Goal: Task Accomplishment & Management: Complete application form

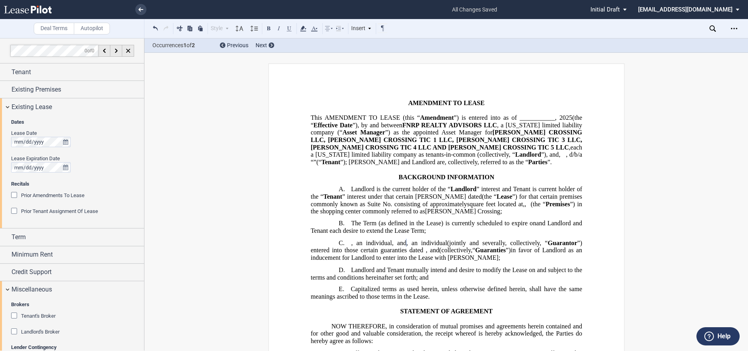
scroll to position [158, 0]
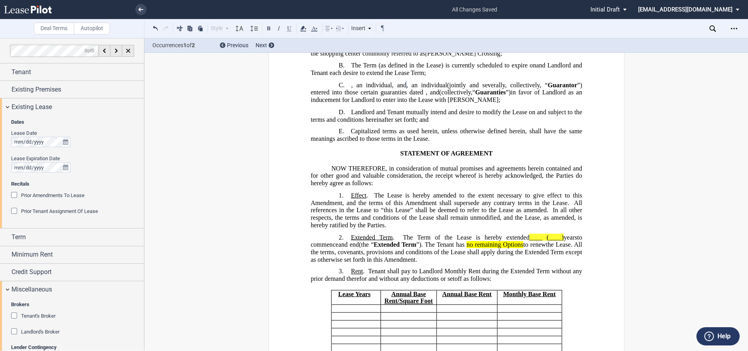
click at [38, 8] on icon at bounding box center [28, 10] width 48 height 8
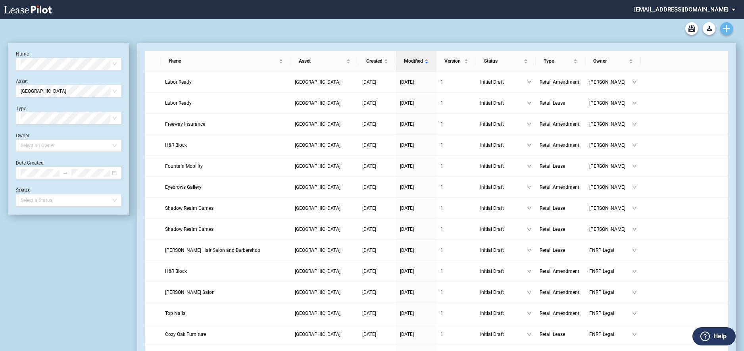
click at [730, 29] on link "Create new document" at bounding box center [726, 28] width 13 height 13
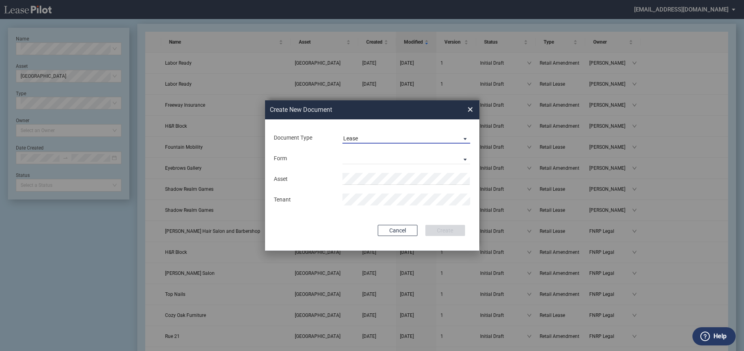
click at [465, 137] on span "Document Type: \aLease\a" at bounding box center [463, 138] width 10 height 8
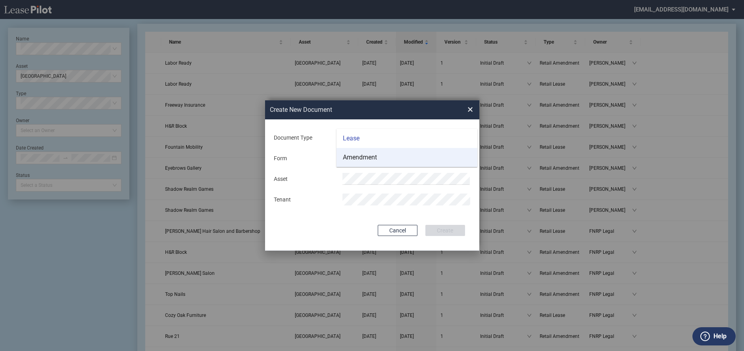
click at [427, 157] on md-option "Amendment" at bounding box center [406, 157] width 141 height 19
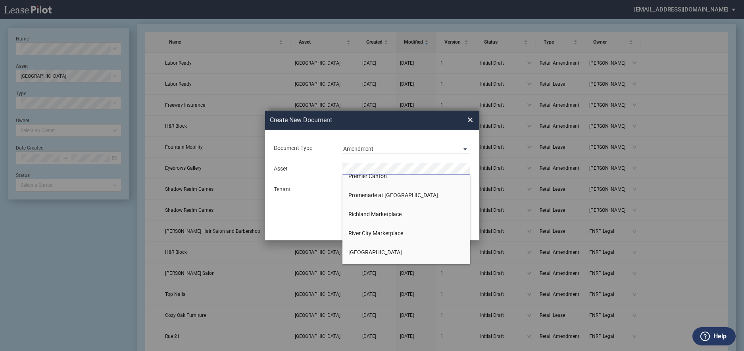
scroll to position [833, 0]
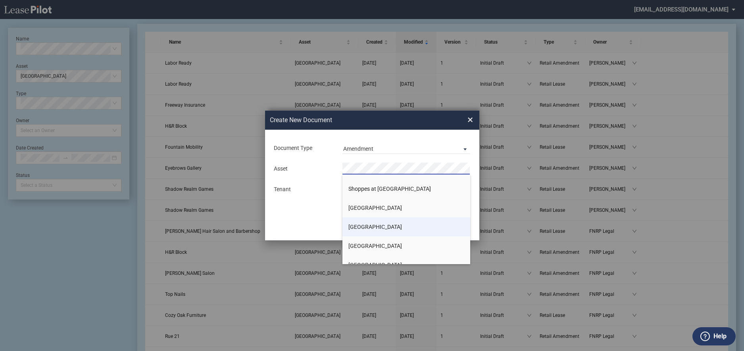
click at [379, 226] on span "[GEOGRAPHIC_DATA]" at bounding box center [375, 227] width 54 height 6
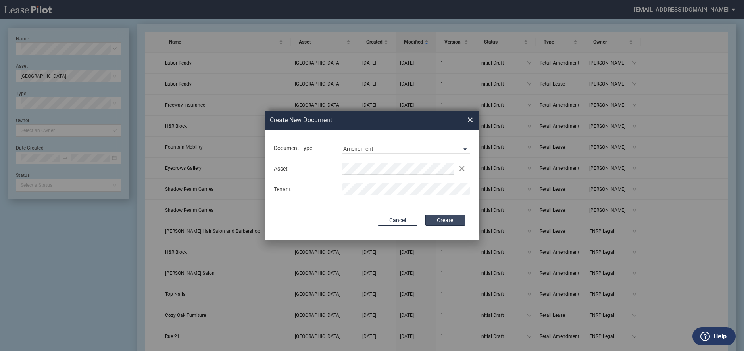
click at [431, 218] on button "Create" at bounding box center [445, 220] width 40 height 11
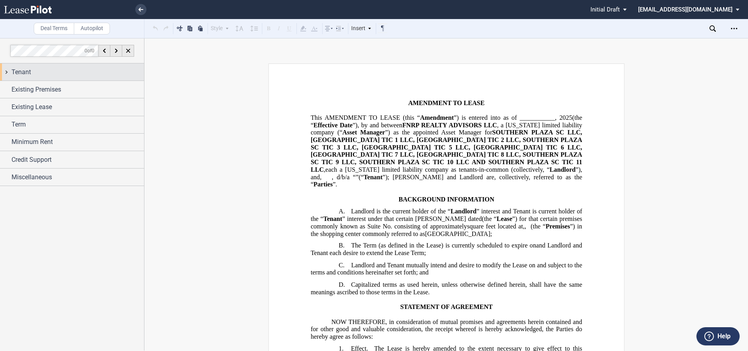
click at [33, 72] on div "Tenant" at bounding box center [78, 72] width 133 height 10
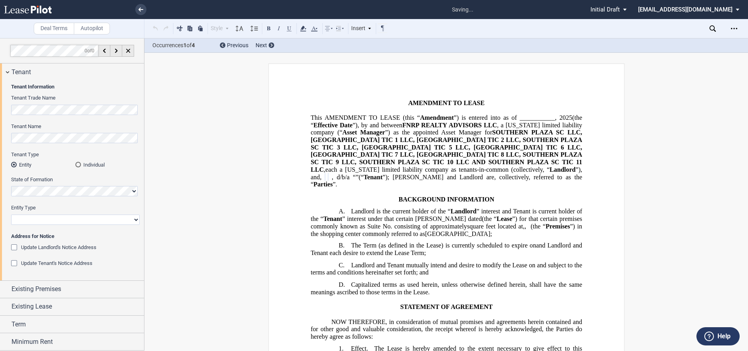
click at [45, 219] on select "Corporation Limited Liability Company General Partnership Limited Partnership O…" at bounding box center [75, 220] width 129 height 10
select select "Other"
click at [11, 215] on select "Corporation Limited Liability Company General Partnership Limited Partnership O…" at bounding box center [75, 220] width 129 height 10
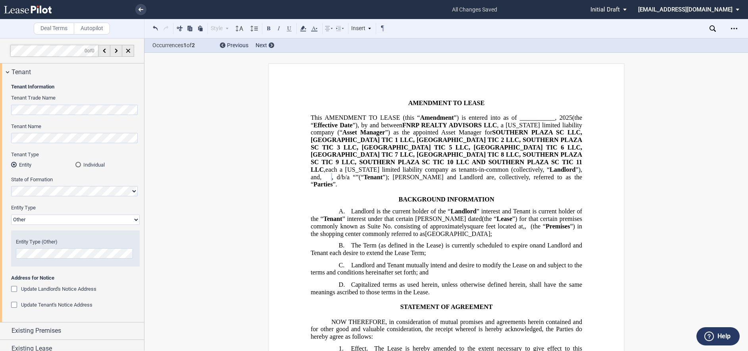
click at [16, 289] on div "Update Landlord's Notice Address" at bounding box center [15, 290] width 8 height 8
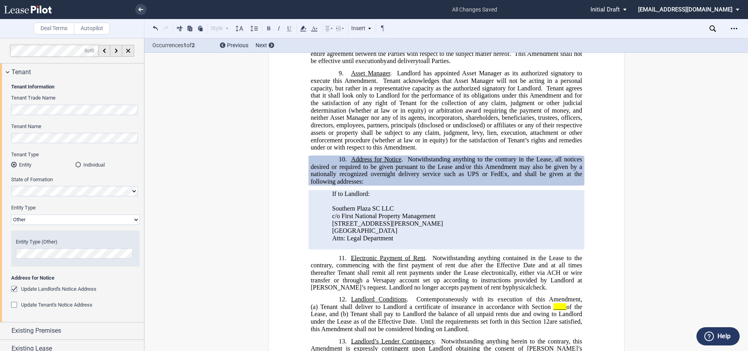
scroll to position [77, 0]
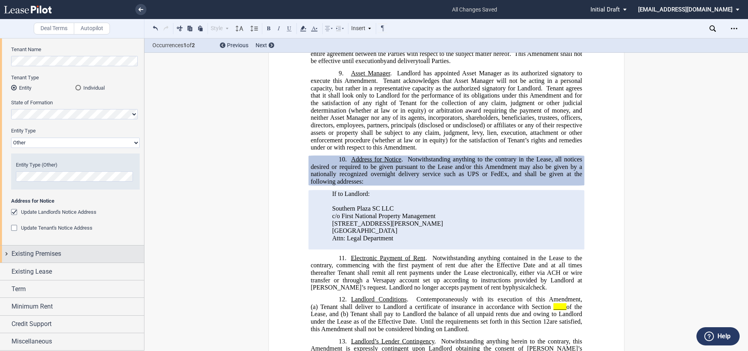
click at [47, 255] on span "Existing Premises" at bounding box center [37, 254] width 50 height 10
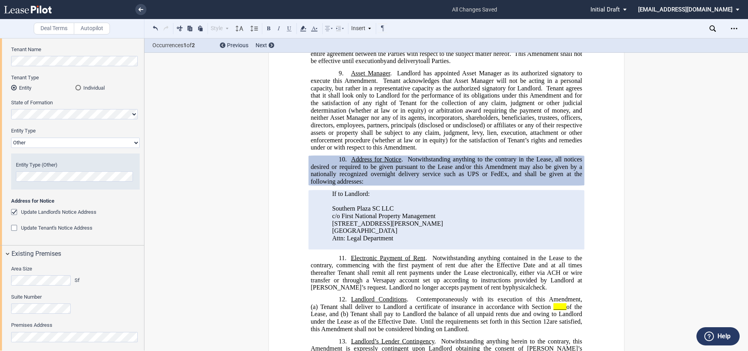
scroll to position [198, 0]
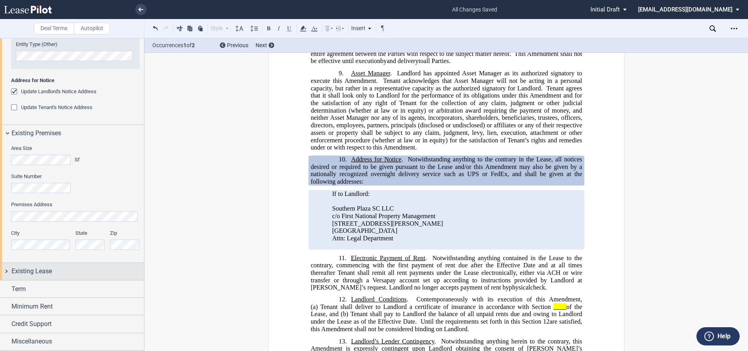
click at [42, 271] on span "Existing Lease" at bounding box center [32, 272] width 40 height 10
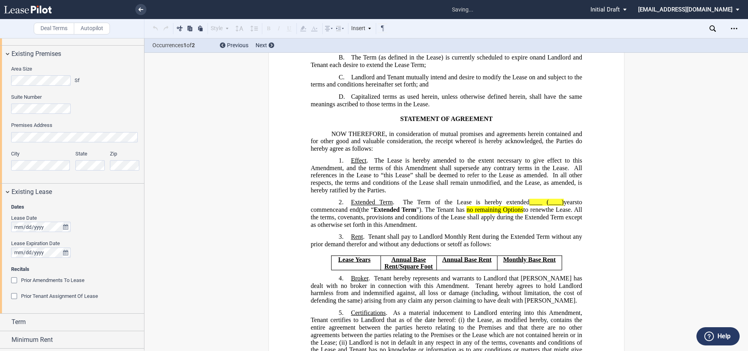
scroll to position [49, 0]
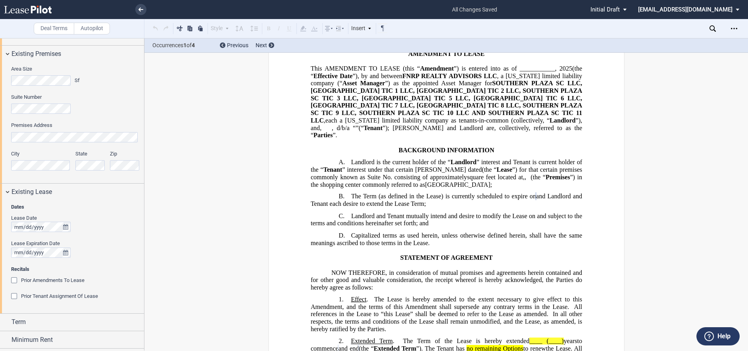
click at [15, 280] on div "Prior Amendments To Lease" at bounding box center [15, 281] width 8 height 8
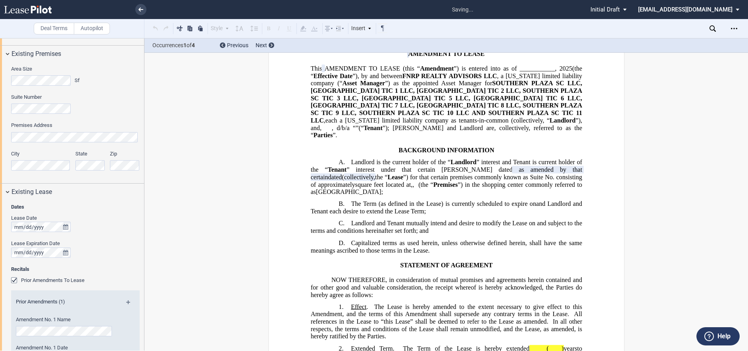
scroll to position [396, 0]
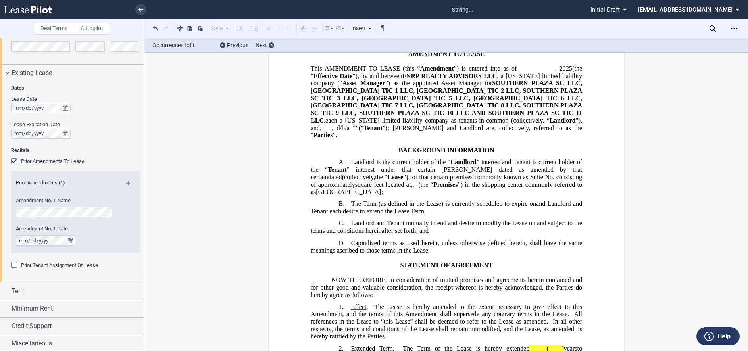
click at [109, 128] on div "Lease Expiration Date" at bounding box center [75, 124] width 129 height 7
click at [7, 73] on div "Existing Lease" at bounding box center [72, 73] width 144 height 17
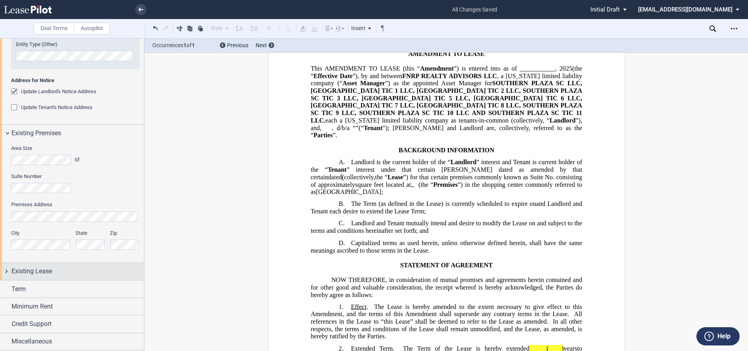
scroll to position [198, 0]
click at [98, 178] on label "Suite Number" at bounding box center [75, 176] width 129 height 7
click at [47, 275] on span "Existing Lease" at bounding box center [32, 272] width 40 height 10
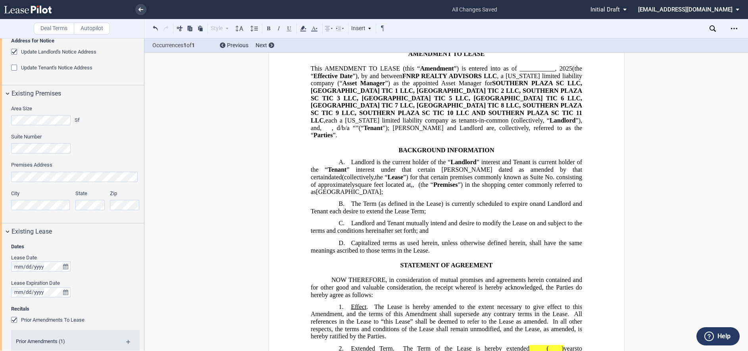
scroll to position [277, 0]
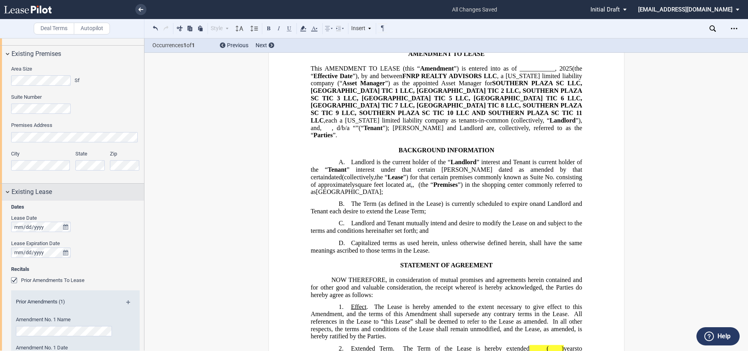
click at [6, 194] on div "Existing Lease" at bounding box center [72, 192] width 144 height 17
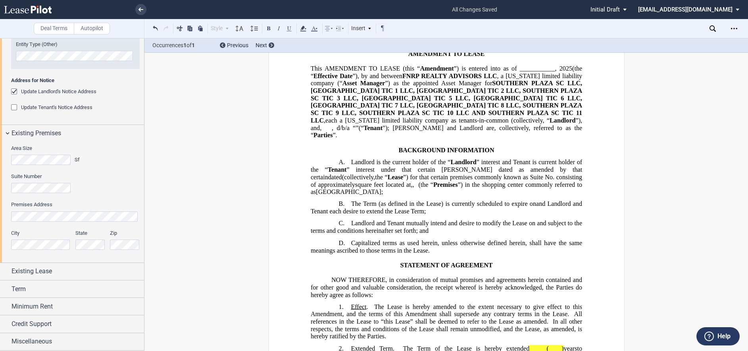
scroll to position [198, 0]
click at [9, 136] on div "Existing Premises" at bounding box center [72, 133] width 144 height 17
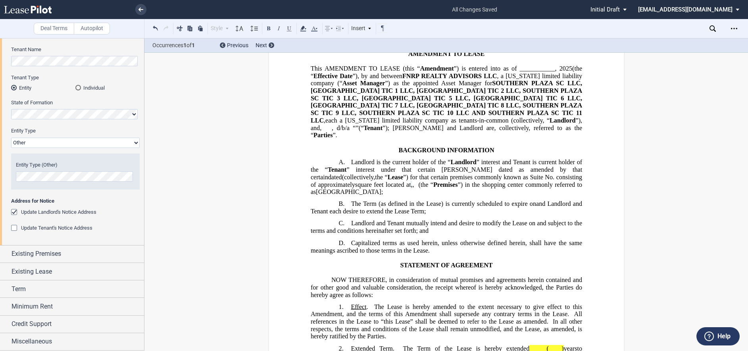
scroll to position [0, 0]
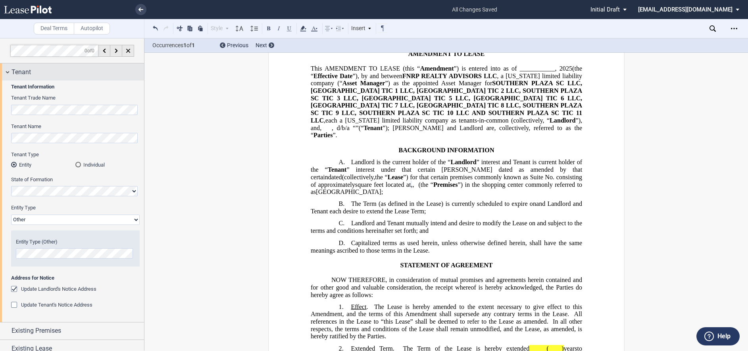
click at [6, 75] on div "Tenant" at bounding box center [72, 71] width 144 height 17
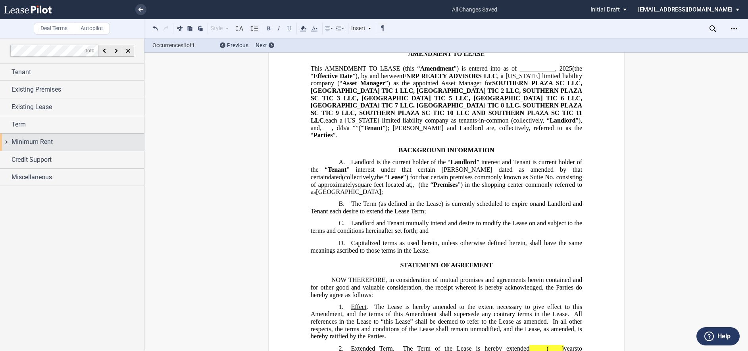
click at [24, 135] on div "Minimum Rent" at bounding box center [72, 142] width 144 height 17
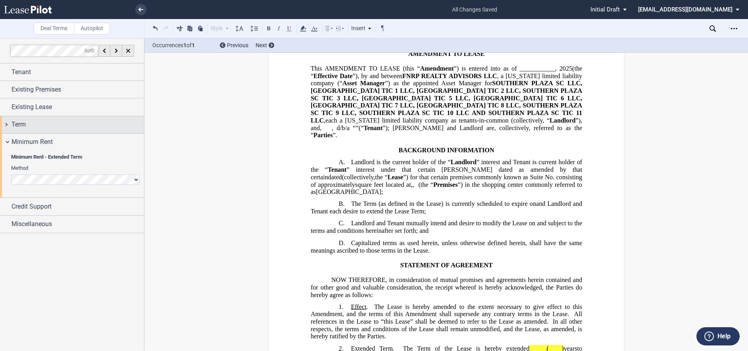
click at [20, 127] on span "Term" at bounding box center [19, 125] width 14 height 10
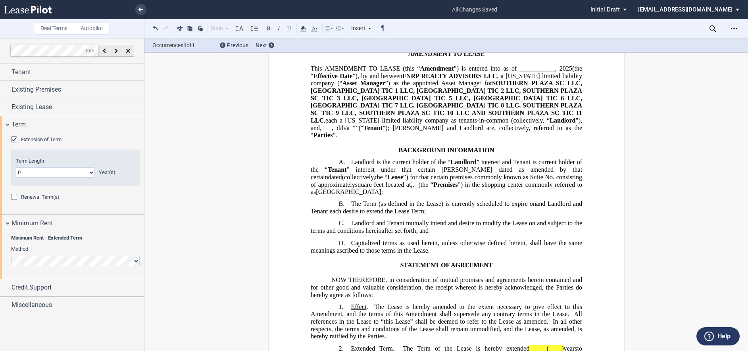
click at [58, 175] on select "0 1 2 3 4 5 6 7 8 9 10 11 12 13 14 15 16 17 18 19 20" at bounding box center [55, 172] width 79 height 10
select select "number:5"
click at [16, 167] on select "0 1 2 3 4 5 6 7 8 9 10 11 12 13 14 15 16 17 18 19 20" at bounding box center [55, 172] width 79 height 10
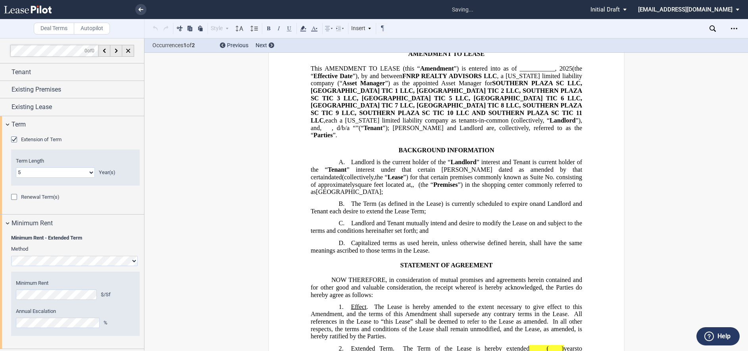
scroll to position [250, 0]
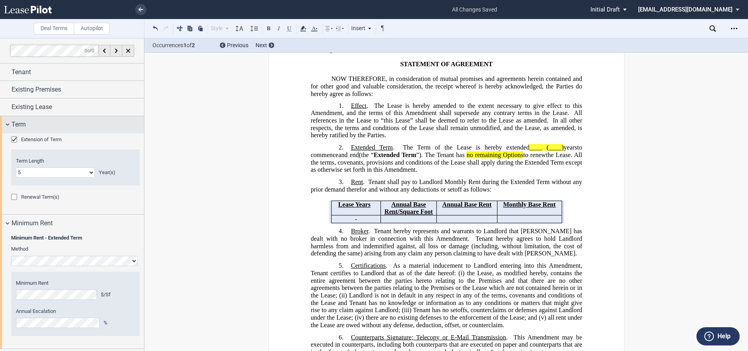
click at [8, 127] on div "Term" at bounding box center [72, 124] width 144 height 17
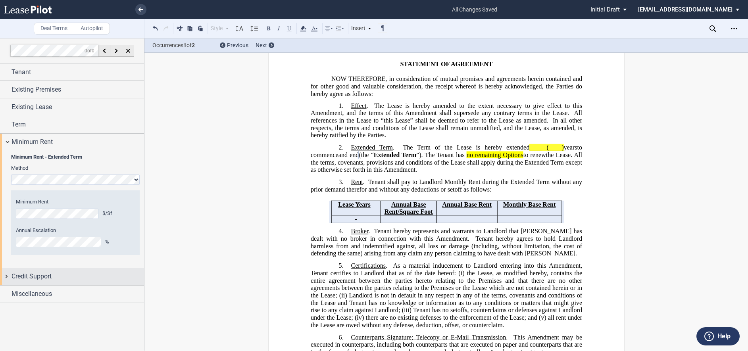
click at [16, 275] on span "Credit Support" at bounding box center [32, 277] width 40 height 10
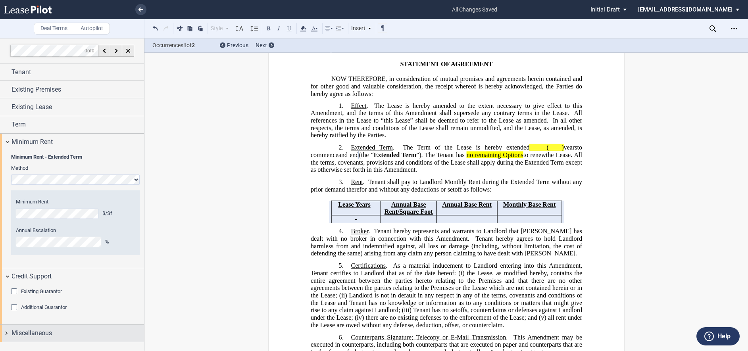
click at [17, 331] on span "Miscellaneous" at bounding box center [32, 333] width 40 height 10
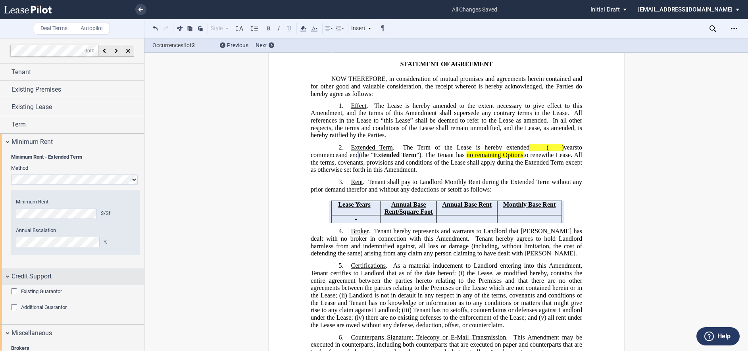
click at [8, 280] on div "Credit Support" at bounding box center [72, 276] width 144 height 17
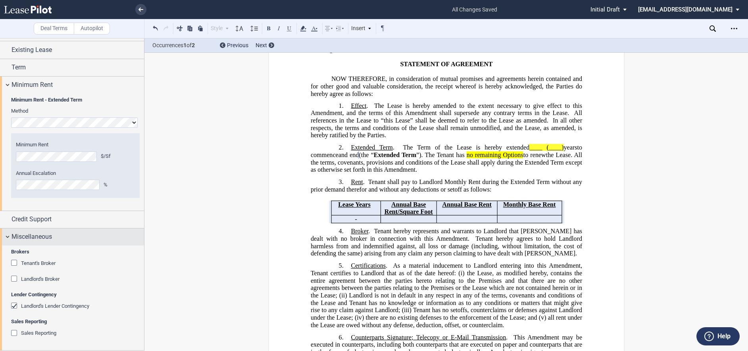
click at [7, 238] on div "Miscellaneous" at bounding box center [72, 237] width 144 height 17
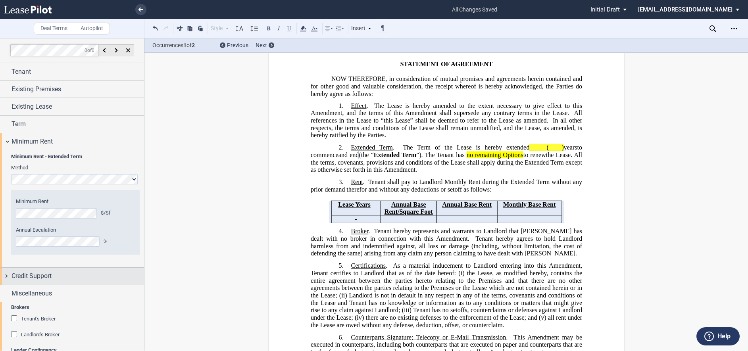
scroll to position [0, 0]
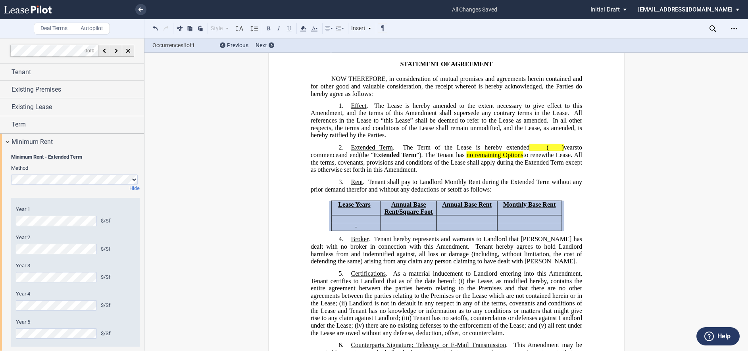
click at [106, 191] on div "Hide" at bounding box center [75, 188] width 138 height 7
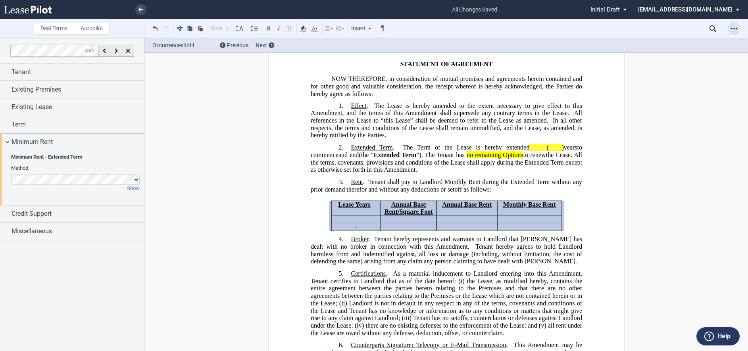
click at [733, 26] on icon "Open Lease options menu" at bounding box center [734, 28] width 6 height 6
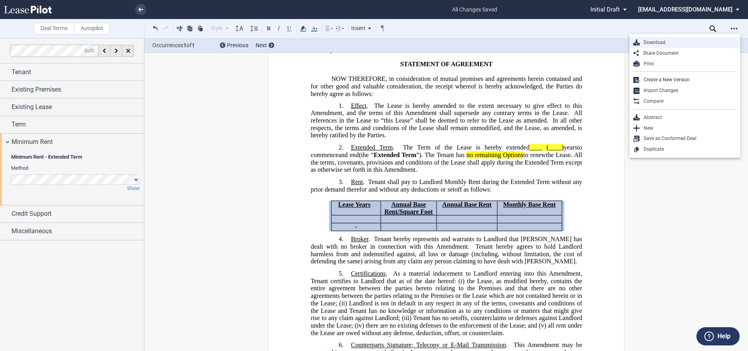
click at [665, 41] on div "Download" at bounding box center [688, 42] width 97 height 7
